Goal: Information Seeking & Learning: Check status

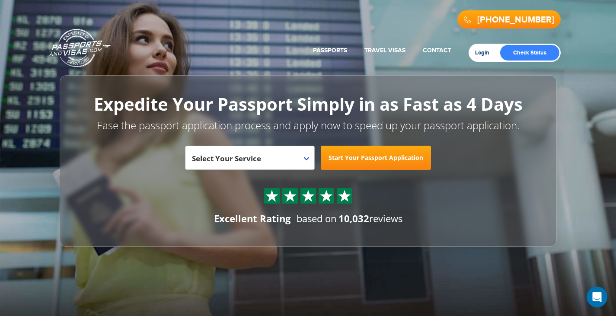
click at [480, 51] on link "Login" at bounding box center [485, 52] width 20 height 7
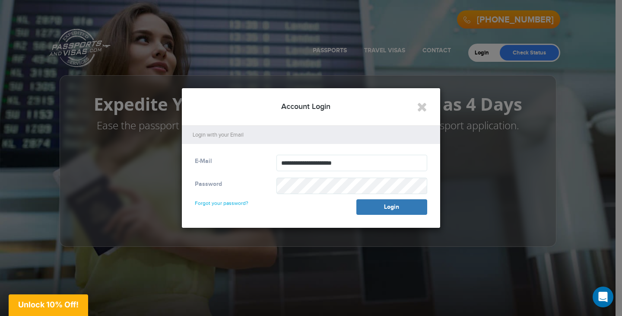
click at [225, 203] on link "Forgot your password?" at bounding box center [222, 199] width 54 height 14
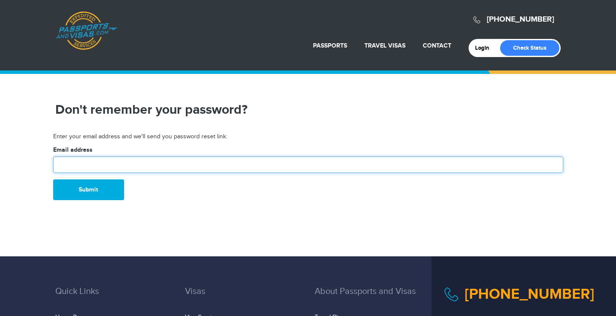
click at [116, 162] on input "text" at bounding box center [308, 164] width 510 height 16
type input "**********"
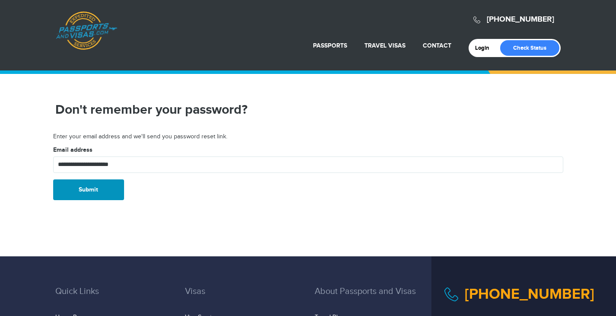
click at [92, 191] on button "Submit" at bounding box center [88, 189] width 71 height 21
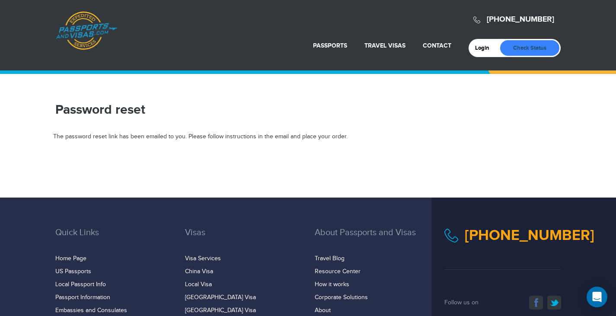
click at [538, 49] on link "Check Status" at bounding box center [529, 48] width 59 height 16
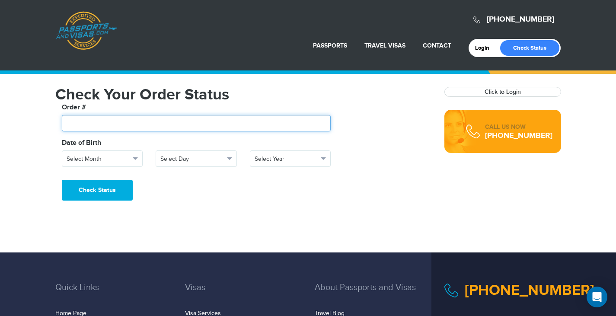
click at [186, 120] on input "text" at bounding box center [196, 123] width 269 height 16
paste input "*******"
type input "*******"
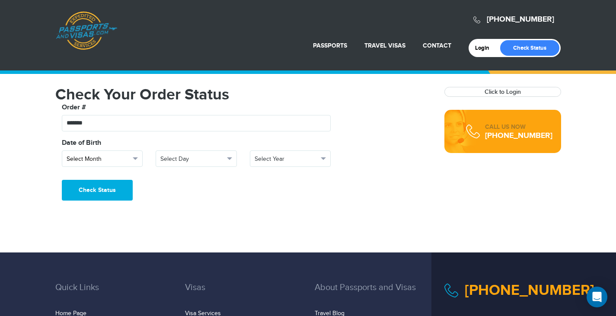
click at [130, 162] on button "Select Month" at bounding box center [102, 158] width 81 height 16
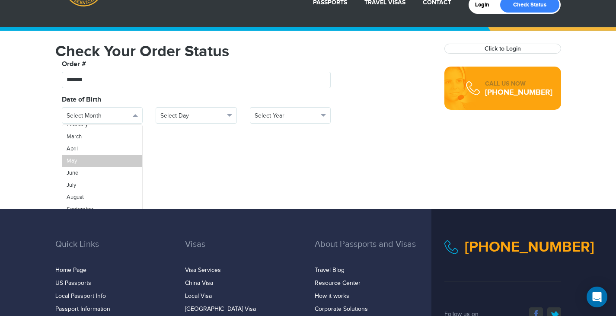
scroll to position [86, 0]
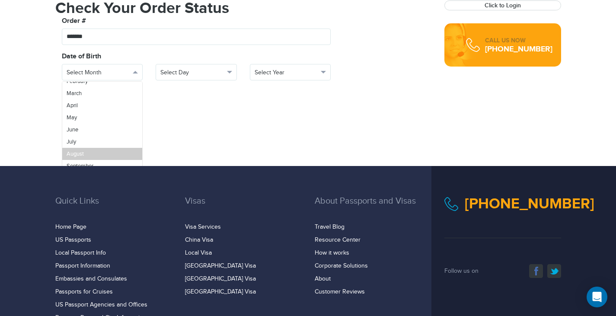
click at [78, 153] on span "August" at bounding box center [75, 153] width 17 height 7
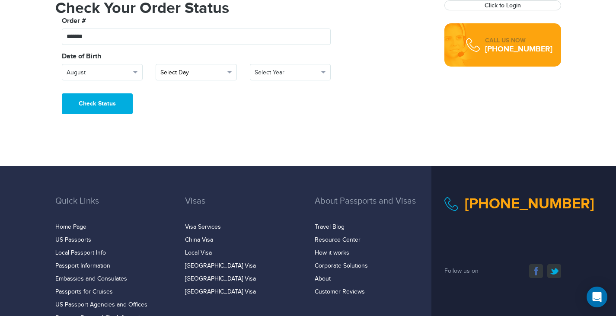
click at [232, 72] on button "Select Day" at bounding box center [196, 72] width 81 height 16
click at [176, 147] on link "16" at bounding box center [196, 152] width 80 height 12
click at [321, 71] on span "button" at bounding box center [323, 72] width 5 height 3
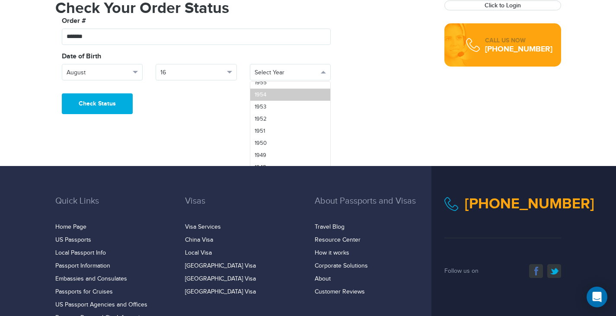
click at [276, 94] on link "1954" at bounding box center [290, 95] width 80 height 12
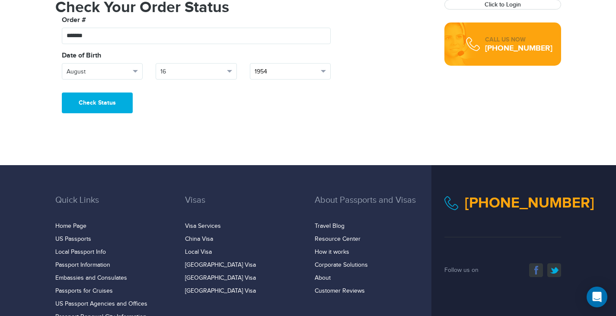
scroll to position [83, 0]
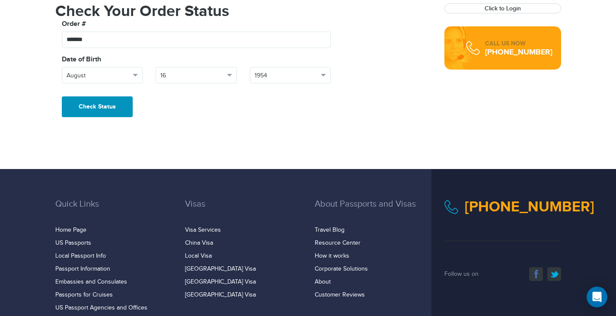
click at [95, 107] on button "Check Status" at bounding box center [97, 106] width 71 height 21
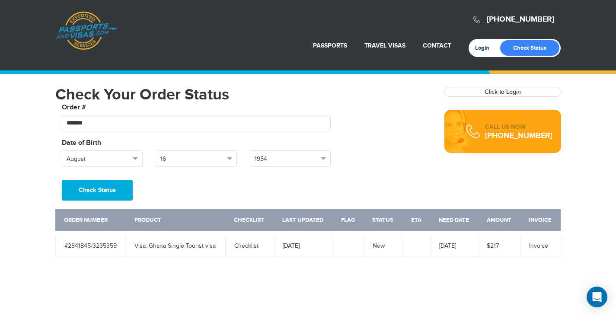
click at [486, 48] on link "Login" at bounding box center [485, 47] width 20 height 7
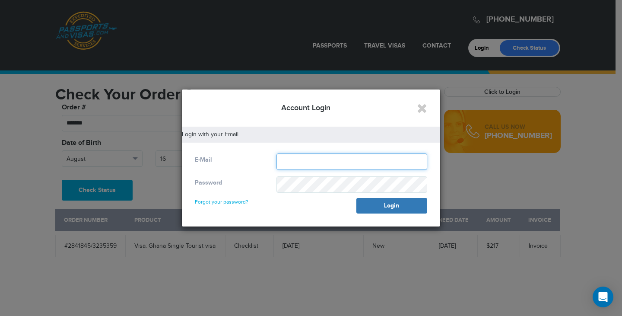
click at [333, 158] on input "text" at bounding box center [351, 161] width 151 height 16
type input "**********"
click at [229, 201] on link "Forgot your password?" at bounding box center [222, 198] width 54 height 14
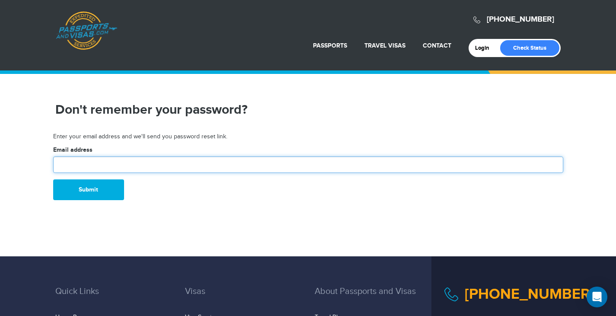
click at [231, 166] on input "text" at bounding box center [308, 164] width 510 height 16
type input "**********"
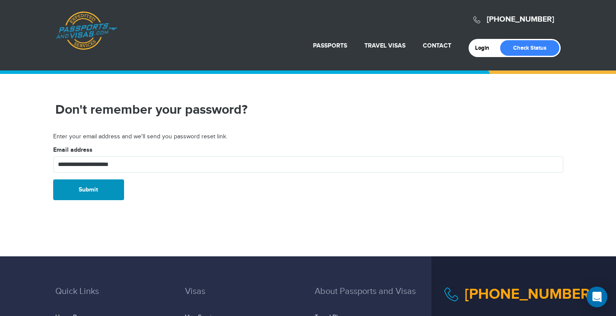
click at [90, 190] on button "Submit" at bounding box center [88, 189] width 71 height 21
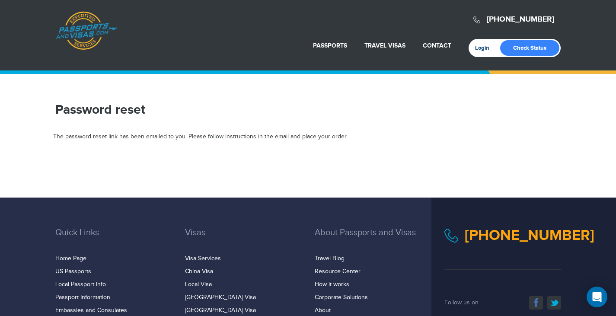
click at [482, 47] on link "Login" at bounding box center [485, 47] width 20 height 7
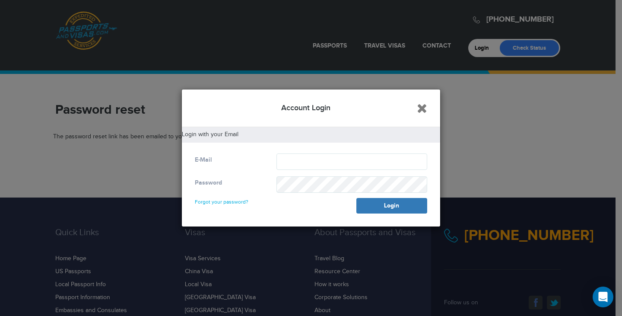
click at [422, 110] on icon "Close" at bounding box center [422, 108] width 10 height 13
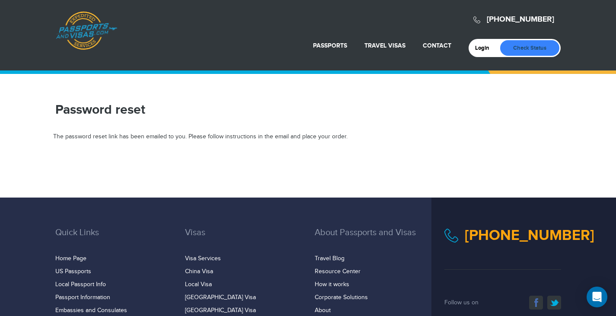
click at [515, 47] on link "Check Status" at bounding box center [529, 48] width 59 height 16
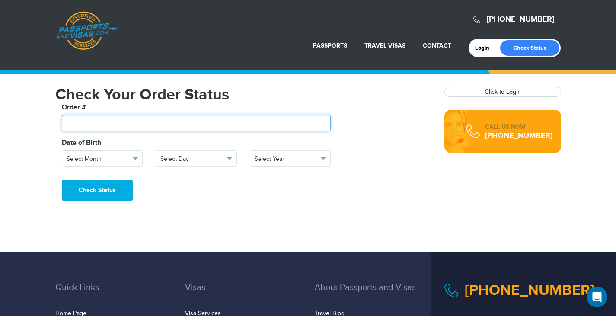
paste input "*******"
type input "*******"
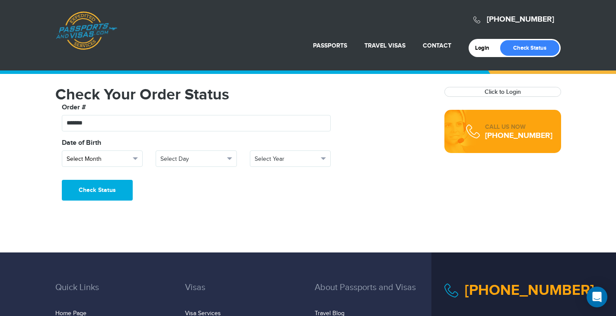
click at [134, 159] on span "button" at bounding box center [135, 158] width 5 height 3
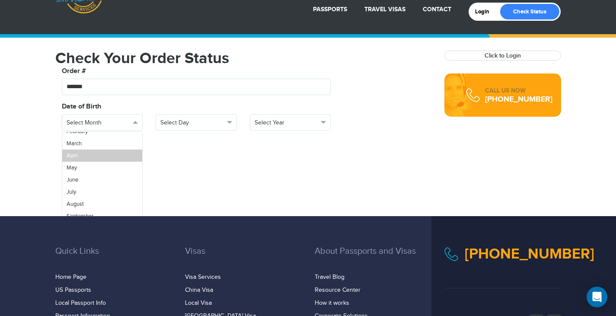
scroll to position [43, 0]
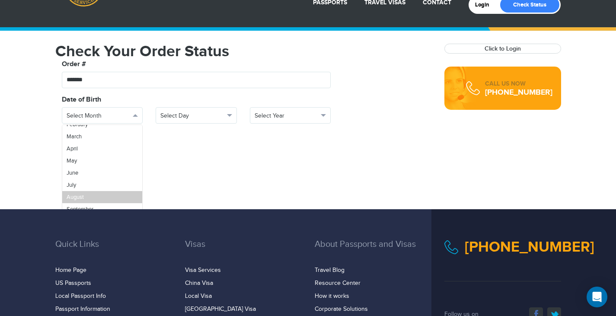
click at [110, 195] on link "August" at bounding box center [102, 197] width 80 height 12
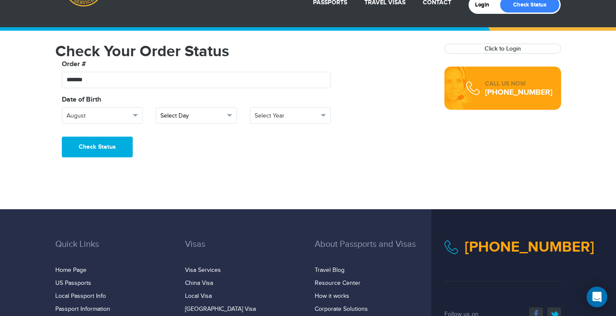
click at [232, 117] on button "Select Day" at bounding box center [196, 115] width 81 height 16
click at [207, 191] on link "16" at bounding box center [196, 195] width 80 height 12
click at [325, 116] on span "button" at bounding box center [323, 115] width 5 height 3
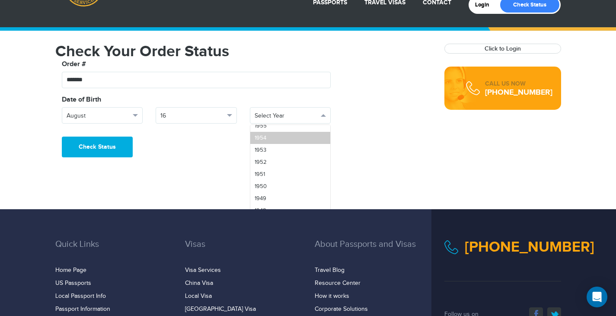
click at [275, 136] on link "1954" at bounding box center [290, 138] width 80 height 12
click at [496, 48] on link "Click to Login" at bounding box center [502, 48] width 36 height 7
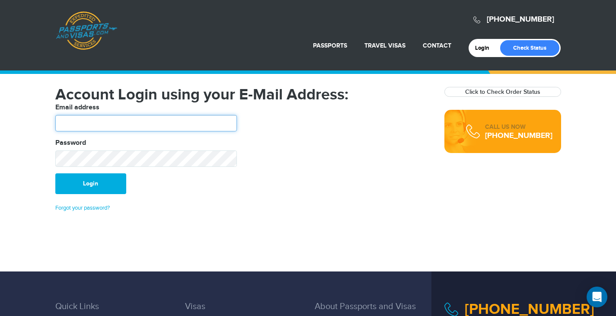
click at [142, 123] on input "text" at bounding box center [145, 123] width 181 height 16
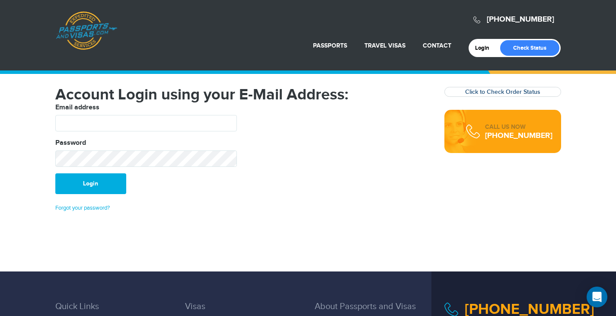
click at [492, 92] on link "Click to Check Order Status" at bounding box center [502, 91] width 75 height 7
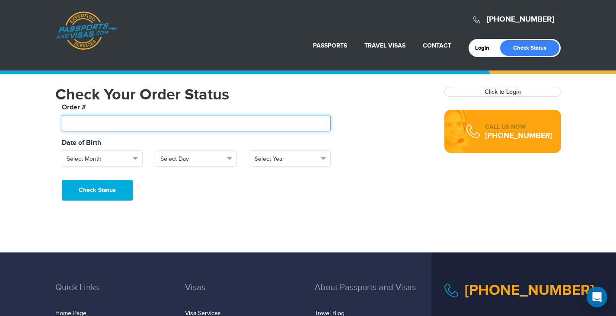
paste input "*******"
type input "*******"
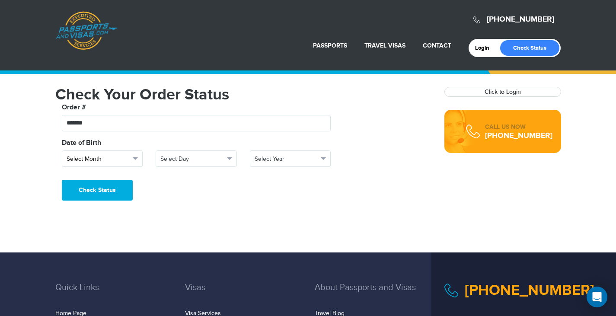
click at [139, 159] on button "Select Month" at bounding box center [102, 158] width 81 height 16
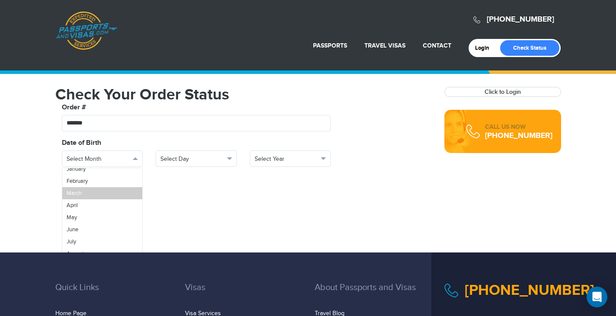
scroll to position [31, 0]
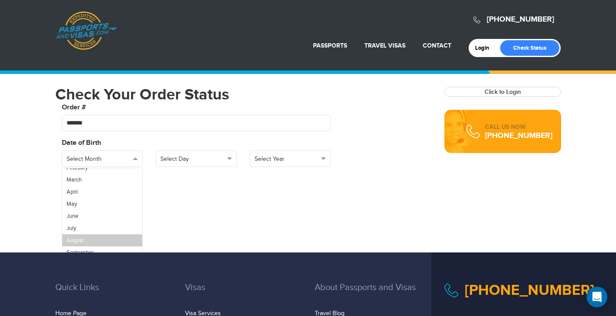
click at [95, 238] on link "August" at bounding box center [102, 240] width 80 height 12
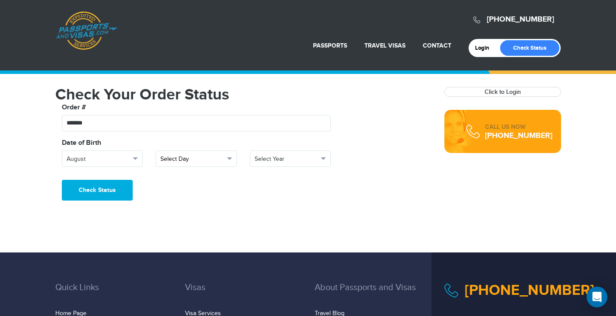
click at [229, 161] on button "Select Day" at bounding box center [196, 158] width 81 height 16
click at [201, 191] on link "16" at bounding box center [196, 195] width 80 height 12
click at [321, 157] on span "button" at bounding box center [323, 158] width 5 height 3
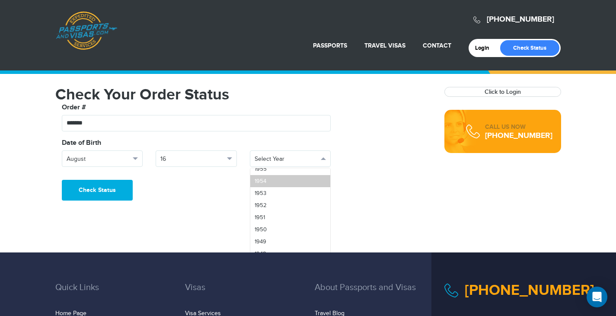
click at [279, 179] on link "1954" at bounding box center [290, 181] width 80 height 12
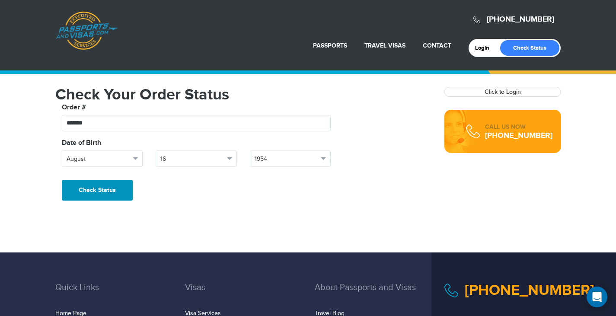
click at [115, 190] on button "Check Status" at bounding box center [97, 190] width 71 height 21
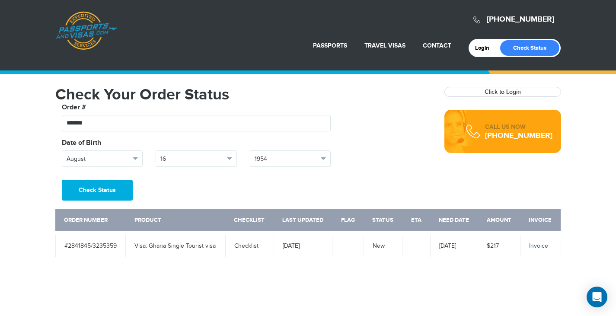
click at [543, 244] on link "Invoice" at bounding box center [538, 245] width 19 height 7
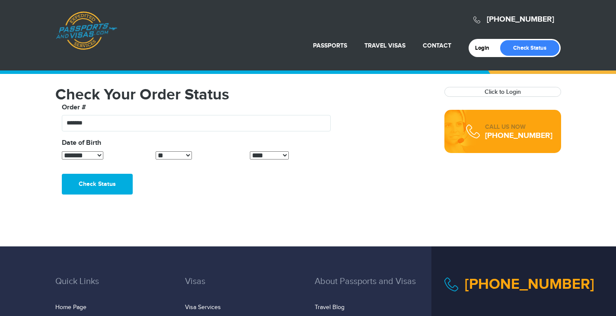
select select "*"
select select "**"
select select "****"
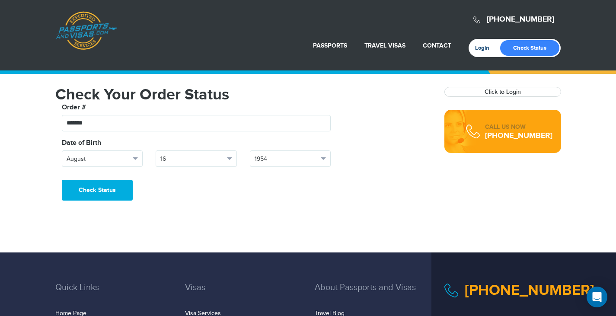
click at [483, 48] on link "Login" at bounding box center [485, 47] width 20 height 7
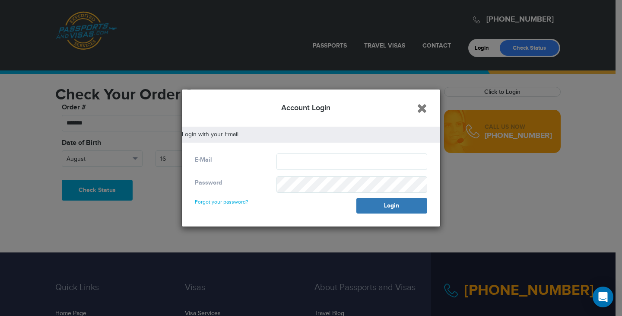
click at [421, 110] on icon "Close" at bounding box center [422, 108] width 10 height 13
